Goal: Task Accomplishment & Management: Use online tool/utility

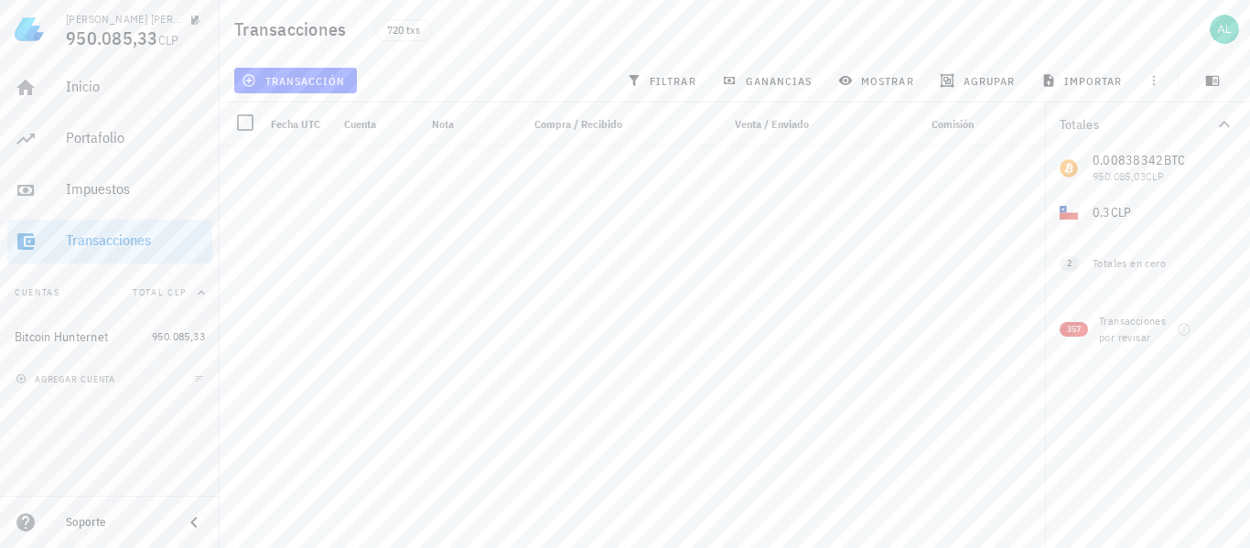
scroll to position [20071, 0]
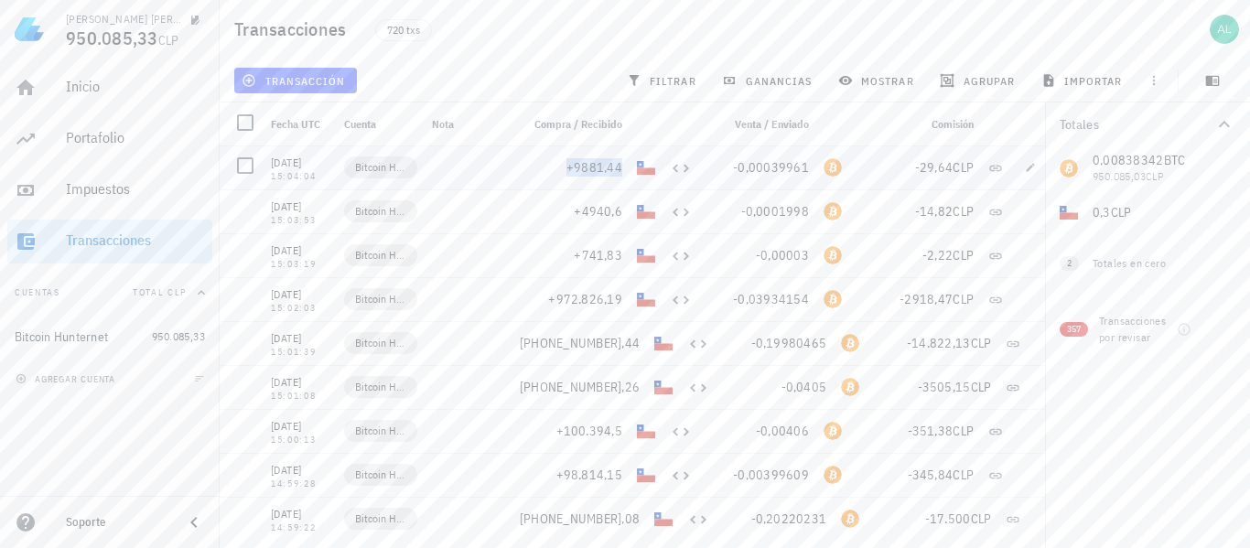
click at [614, 168] on span "+9881,44" at bounding box center [594, 167] width 56 height 16
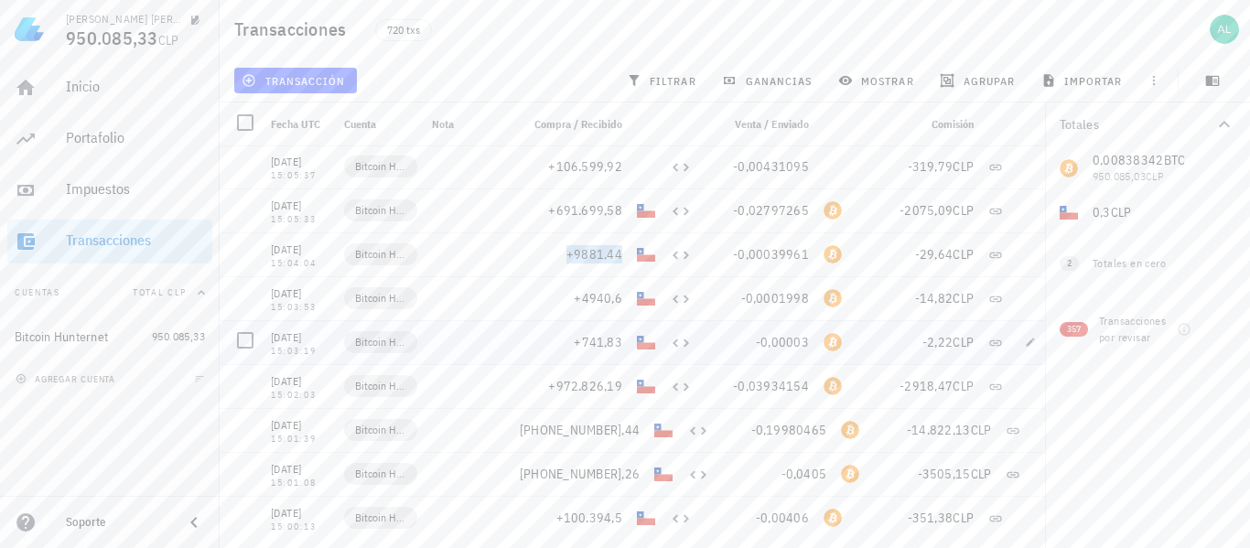
scroll to position [19979, 0]
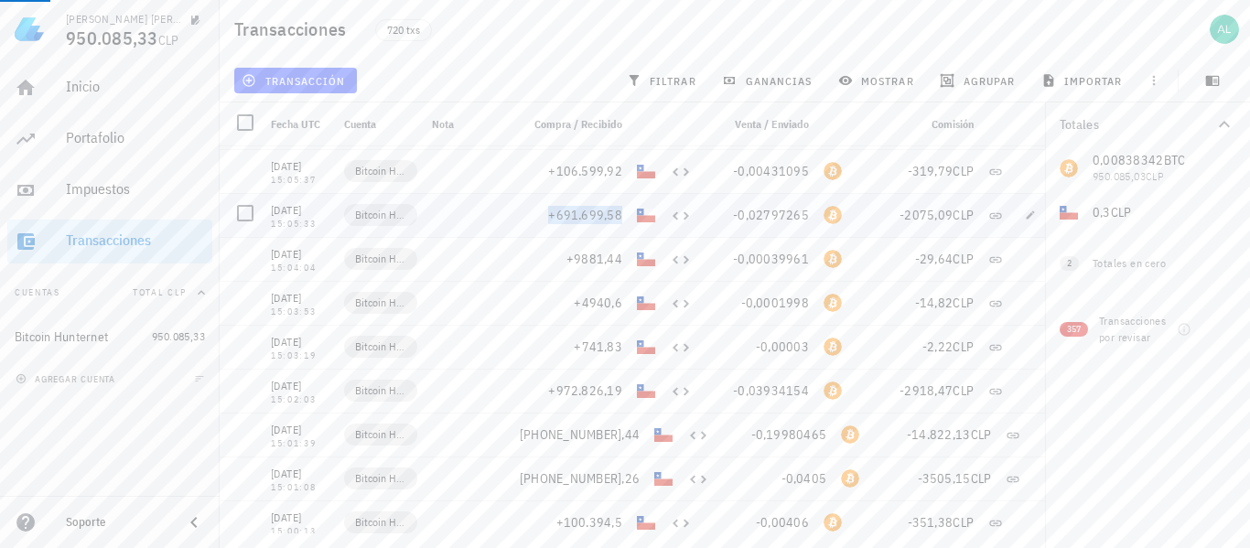
click at [615, 219] on span "+691.699,58" at bounding box center [585, 215] width 74 height 16
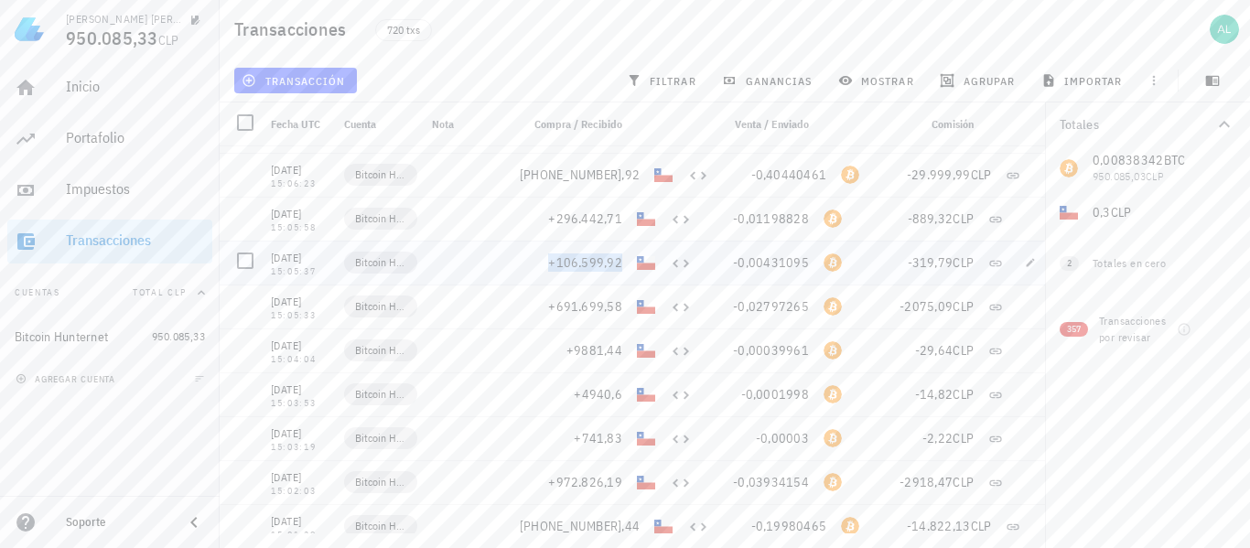
click at [605, 264] on span "+106.599,92" at bounding box center [585, 262] width 74 height 16
click at [583, 223] on span "+296.442,71" at bounding box center [585, 218] width 74 height 16
click at [612, 174] on span "+9.999.999,92" at bounding box center [580, 175] width 120 height 16
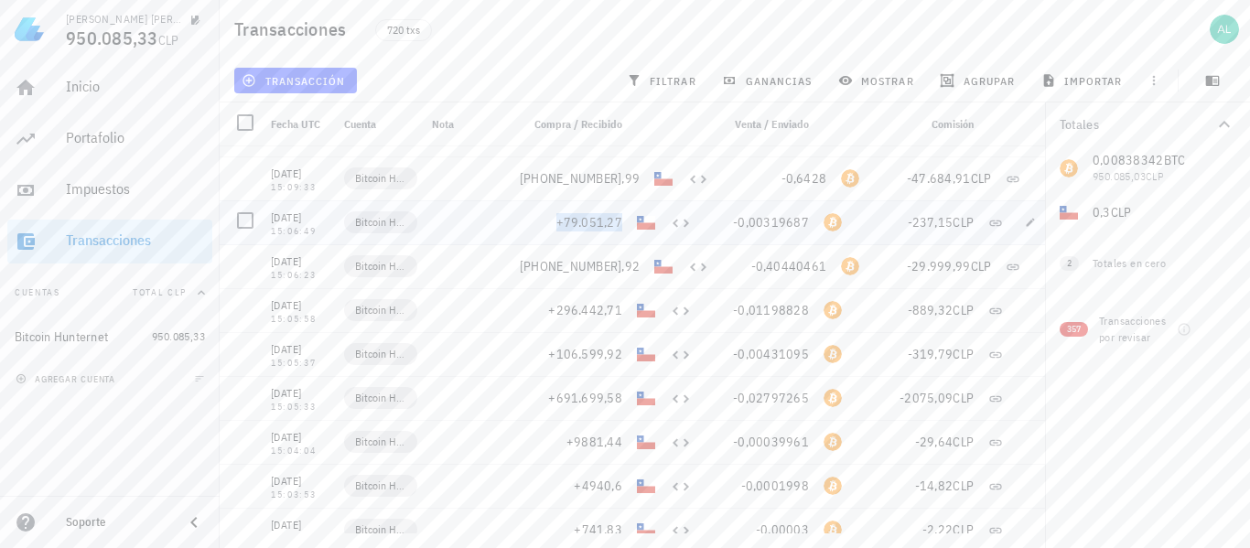
click at [608, 225] on span "+79.051,27" at bounding box center [589, 222] width 67 height 16
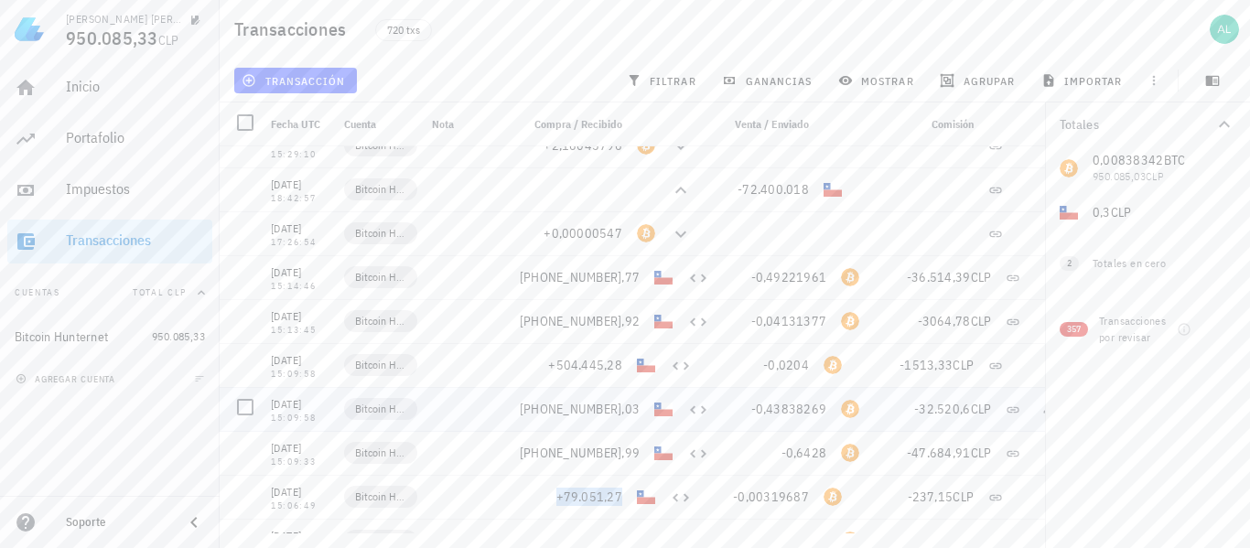
scroll to position [19430, 0]
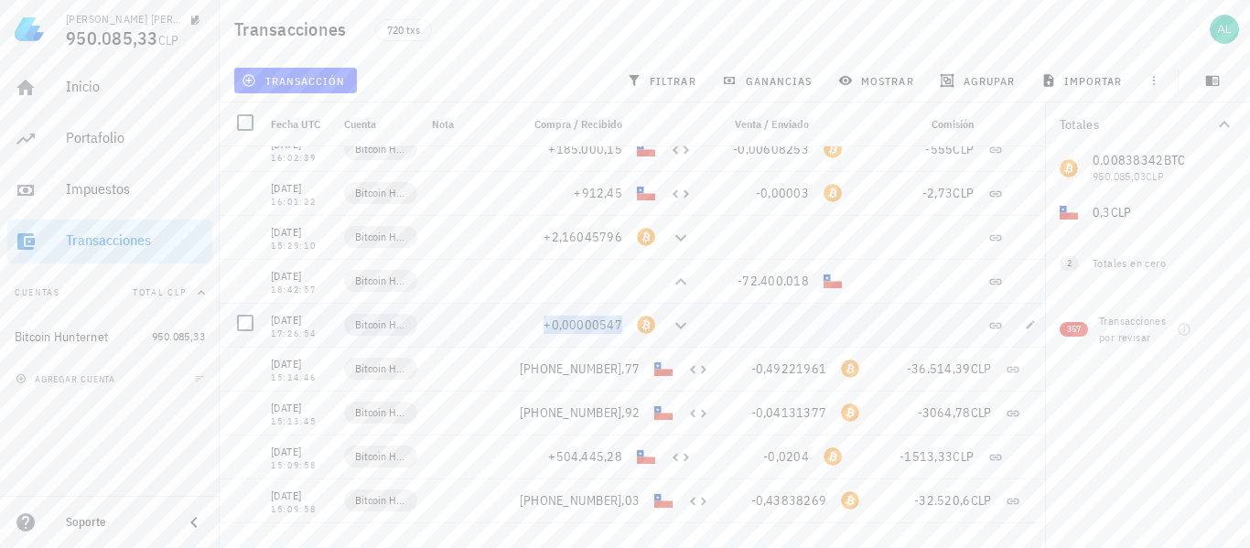
click at [612, 326] on span "+0,00000547" at bounding box center [582, 325] width 79 height 16
click at [618, 239] on span "+2,16045796" at bounding box center [582, 237] width 79 height 16
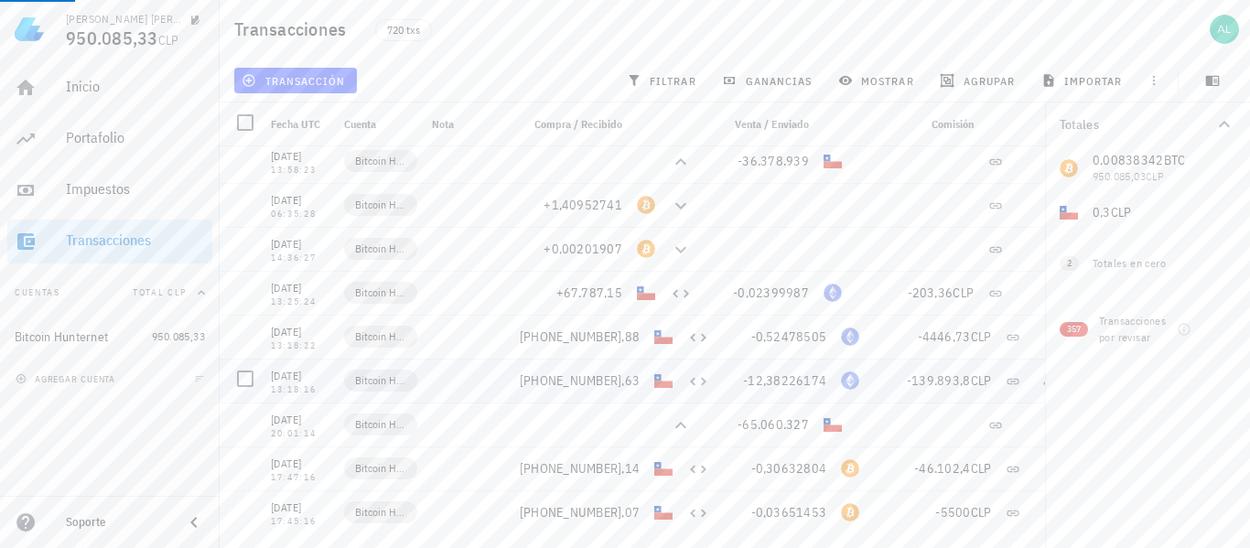
scroll to position [17875, 0]
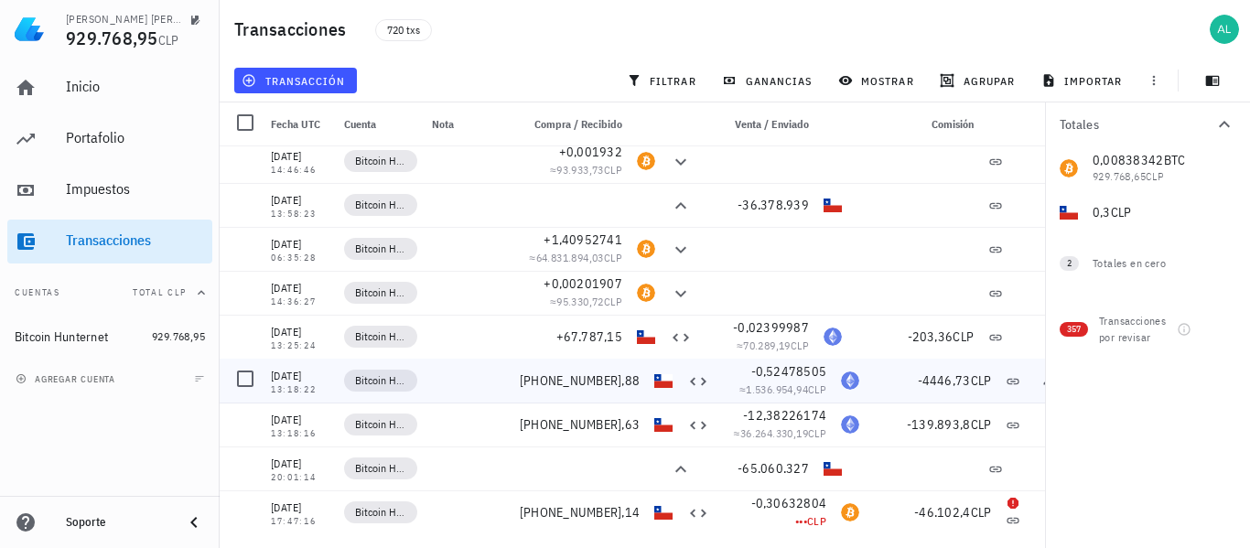
scroll to position [17841, 0]
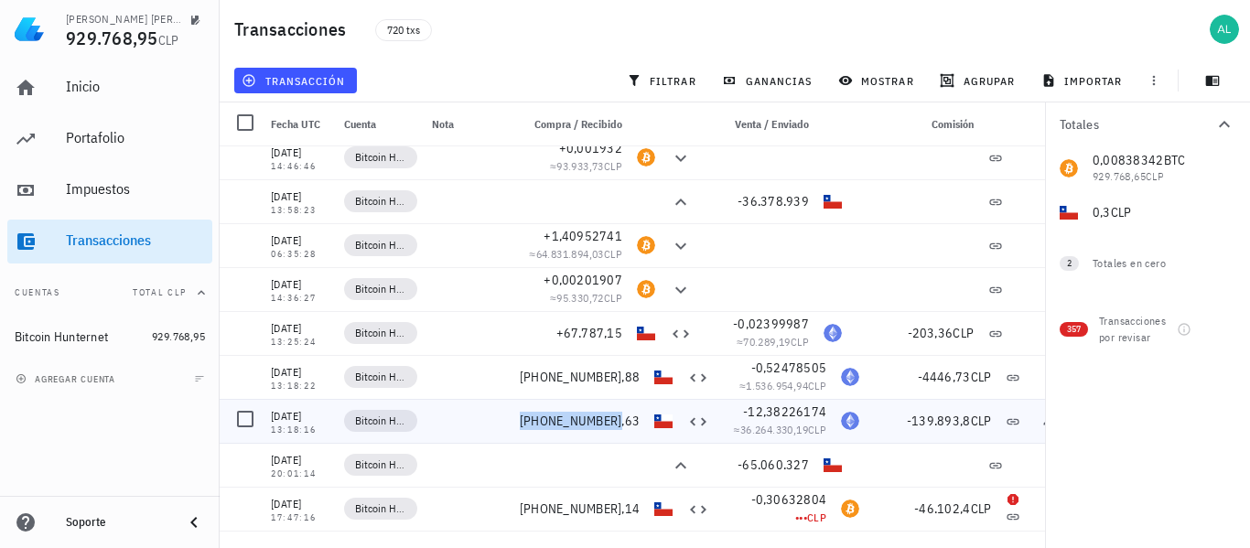
click at [576, 426] on span "[PHONE_NUMBER],63" at bounding box center [580, 421] width 120 height 16
click at [759, 411] on span "-12,38226174" at bounding box center [784, 411] width 83 height 16
click at [780, 363] on span "-0,52478505" at bounding box center [789, 368] width 76 height 16
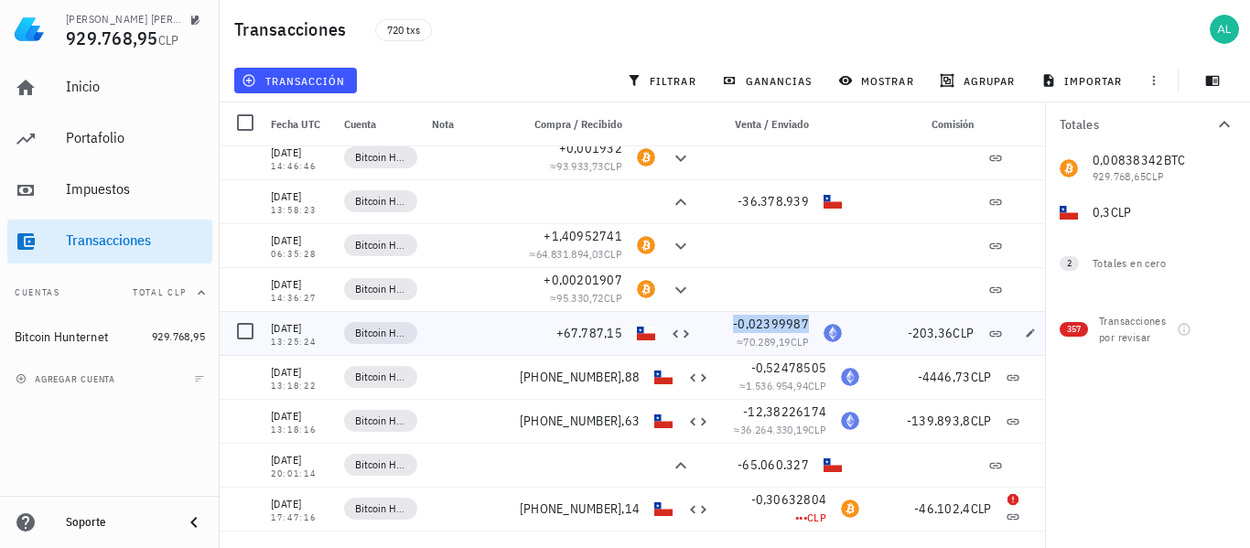
click at [769, 320] on span "-0,02399987" at bounding box center [771, 324] width 76 height 16
click at [619, 382] on span "[PHONE_NUMBER],88" at bounding box center [580, 377] width 120 height 16
click at [599, 336] on span "+67.787,15" at bounding box center [589, 333] width 67 height 16
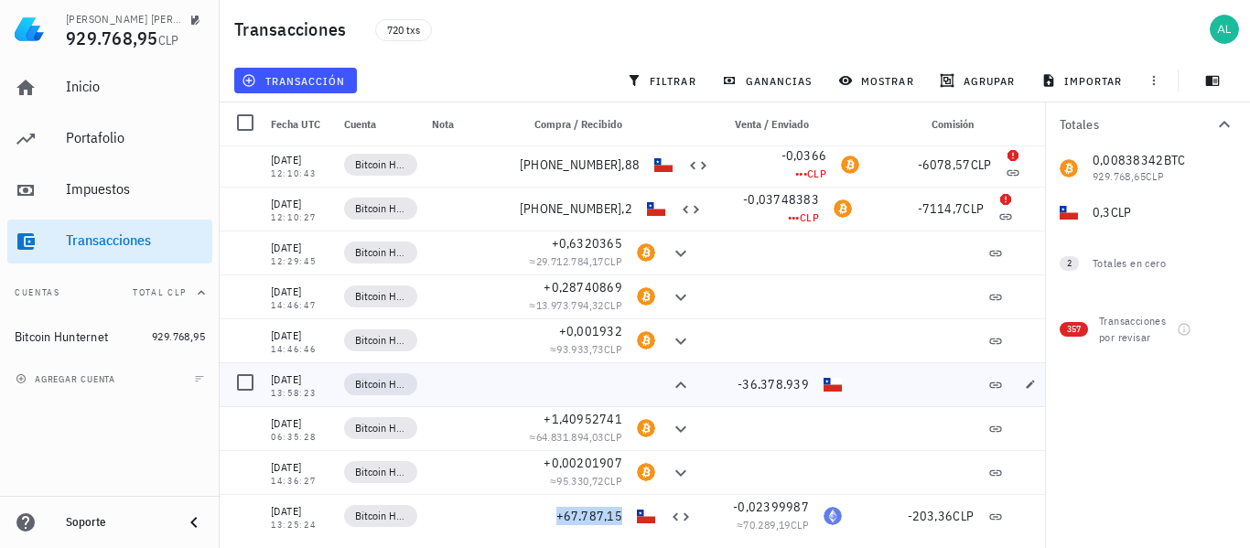
scroll to position [17750, 0]
